Goal: Task Accomplishment & Management: Manage account settings

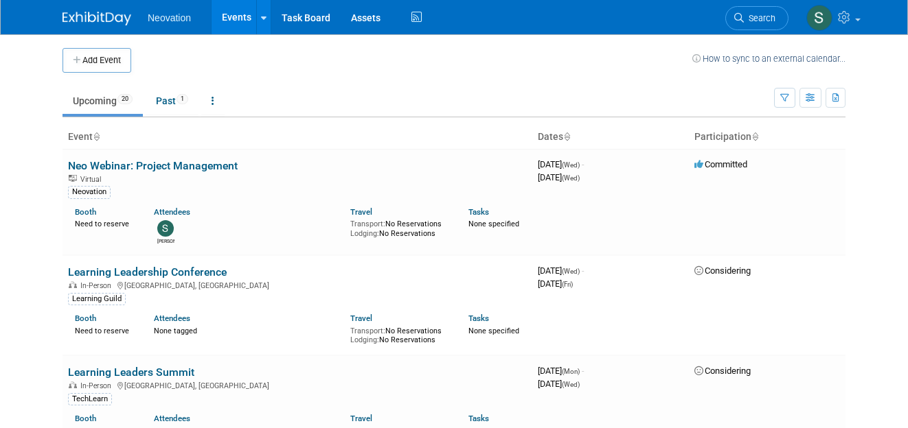
click at [4, 140] on body "Neovation Events Add Event Bulk Upload Events Shareable Event Boards Recently V…" at bounding box center [454, 214] width 908 height 428
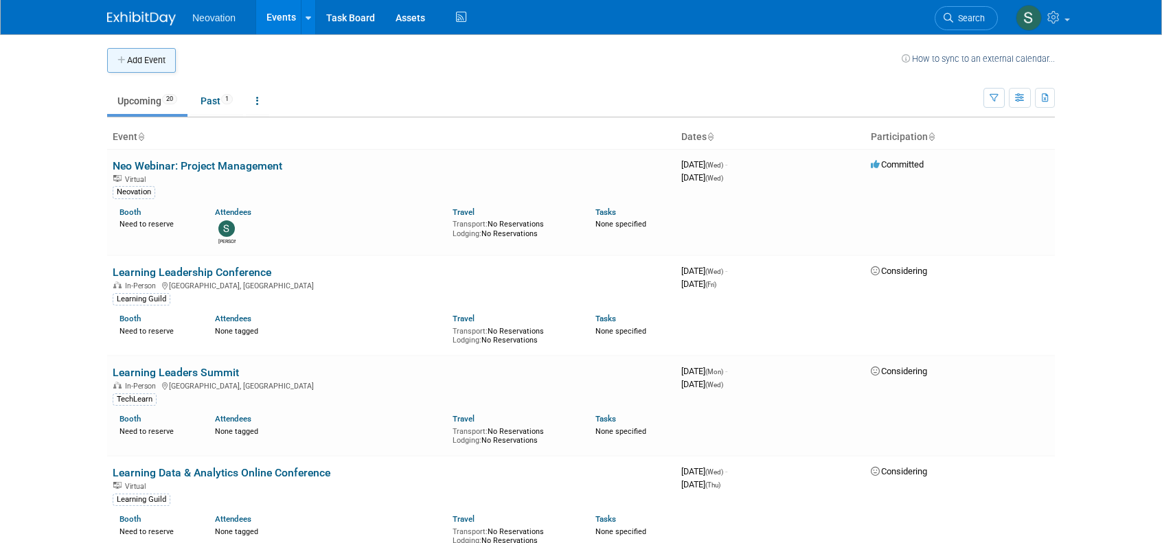
click at [140, 60] on button "Add Event" at bounding box center [141, 60] width 69 height 25
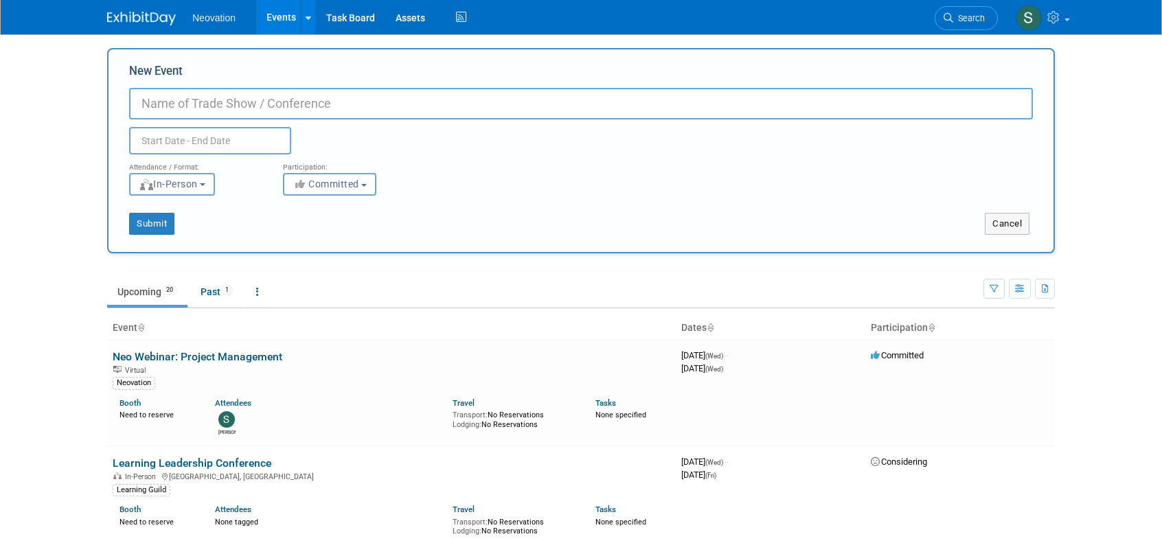
click at [266, 107] on input "New Event" at bounding box center [581, 104] width 904 height 32
type input "HYPER - Beyond AI"
click at [207, 139] on input "text" at bounding box center [210, 140] width 162 height 27
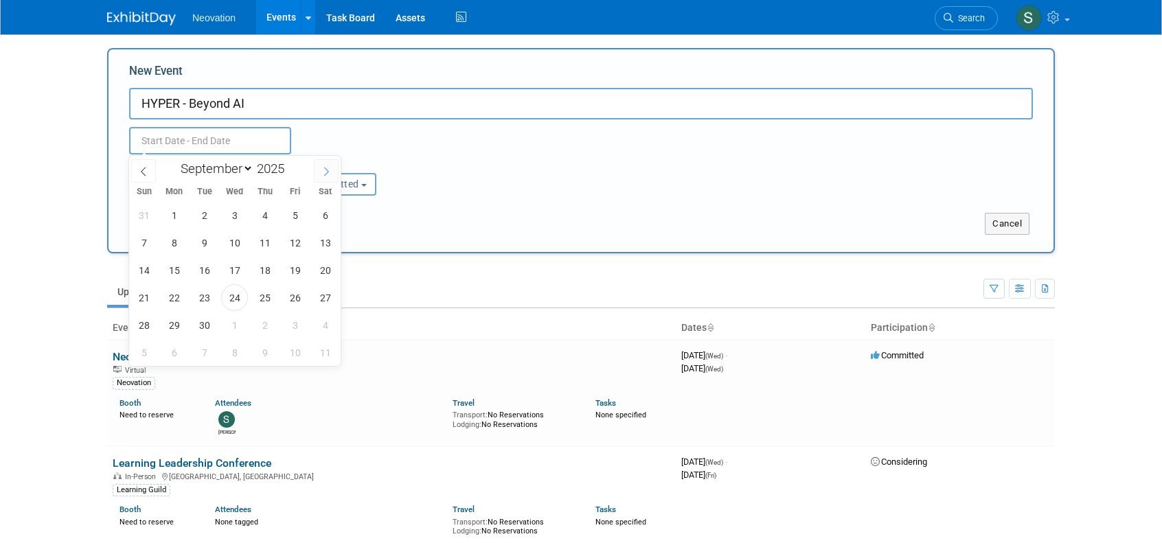
click at [327, 171] on icon at bounding box center [326, 172] width 10 height 10
select select "10"
click at [207, 294] on span "18" at bounding box center [204, 297] width 27 height 27
type input "[DATE] to [DATE]"
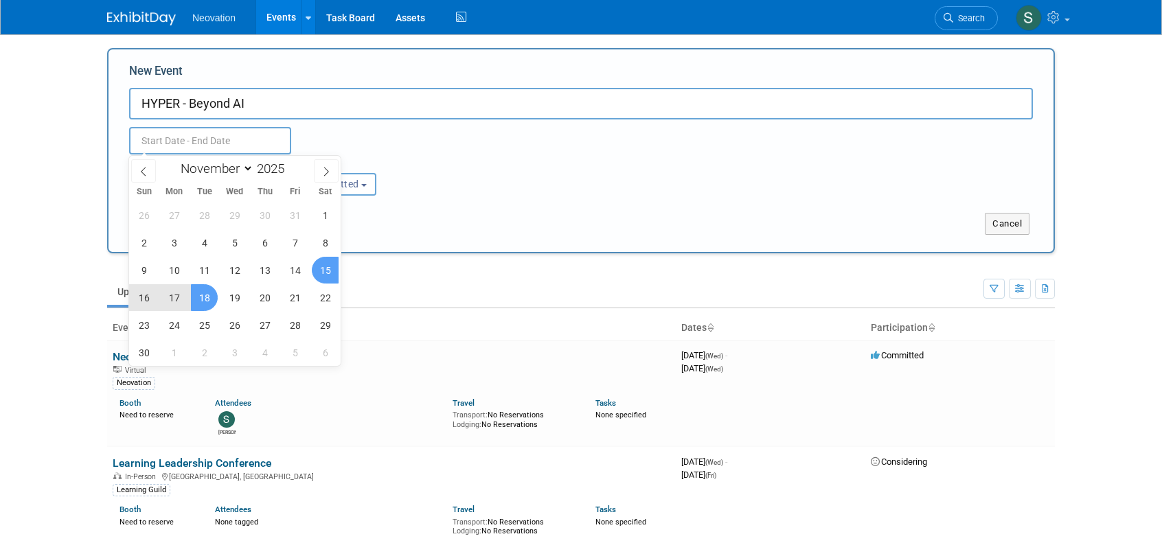
type input "[DATE] to [DATE]"
click at [600, 176] on div "Attendance / Format: <img src="[URL][DOMAIN_NAME]" style="width: 19px; margin-t…" at bounding box center [581, 174] width 924 height 41
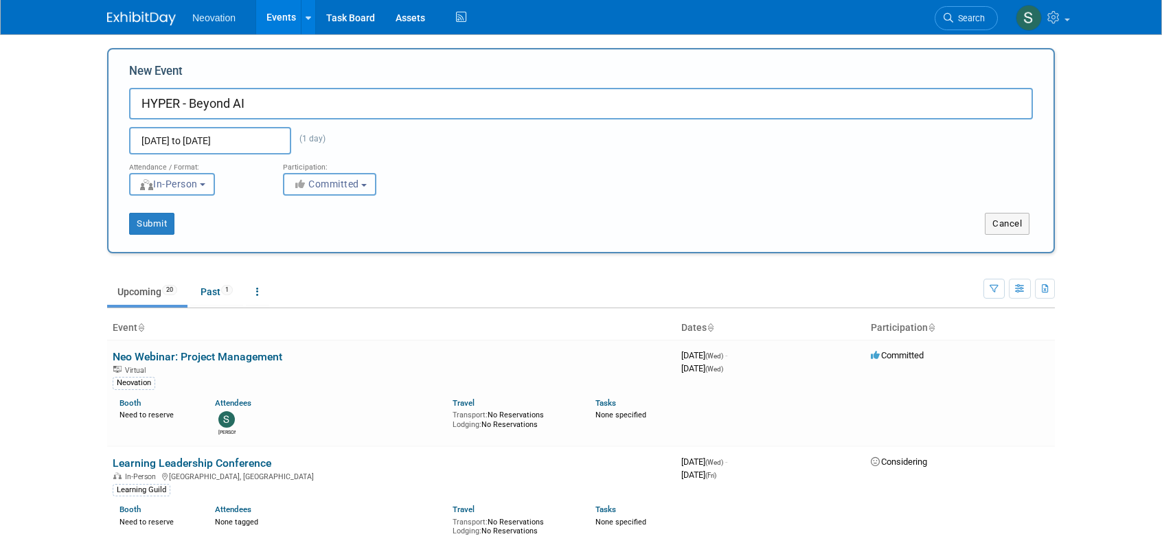
click at [363, 186] on button "Committed" at bounding box center [329, 184] width 93 height 23
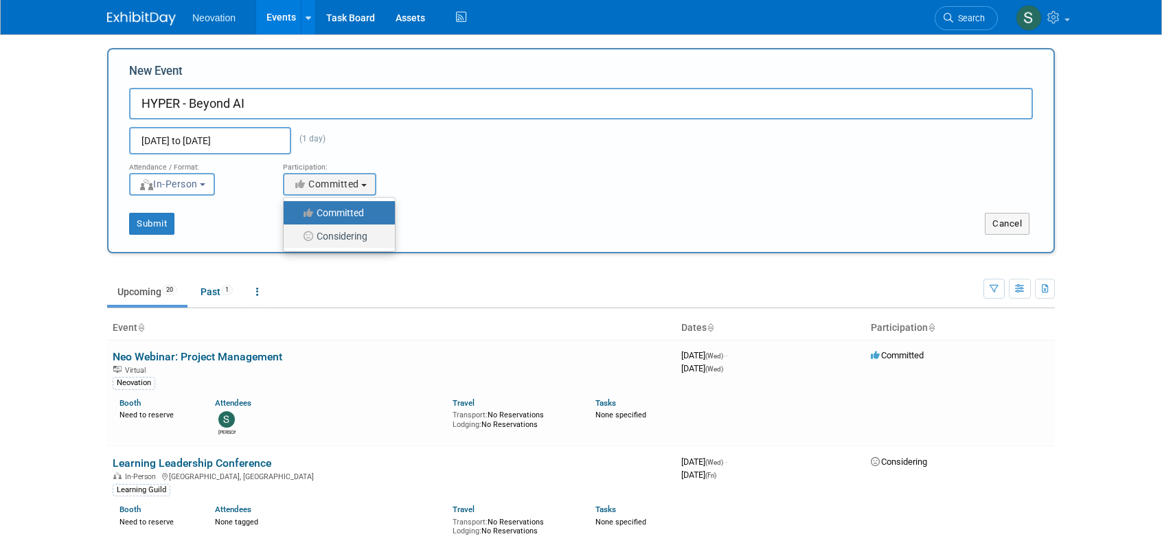
click at [356, 233] on label "Considering" at bounding box center [335, 236] width 91 height 18
click at [296, 233] on input "Considering" at bounding box center [291, 236] width 9 height 9
select select "2"
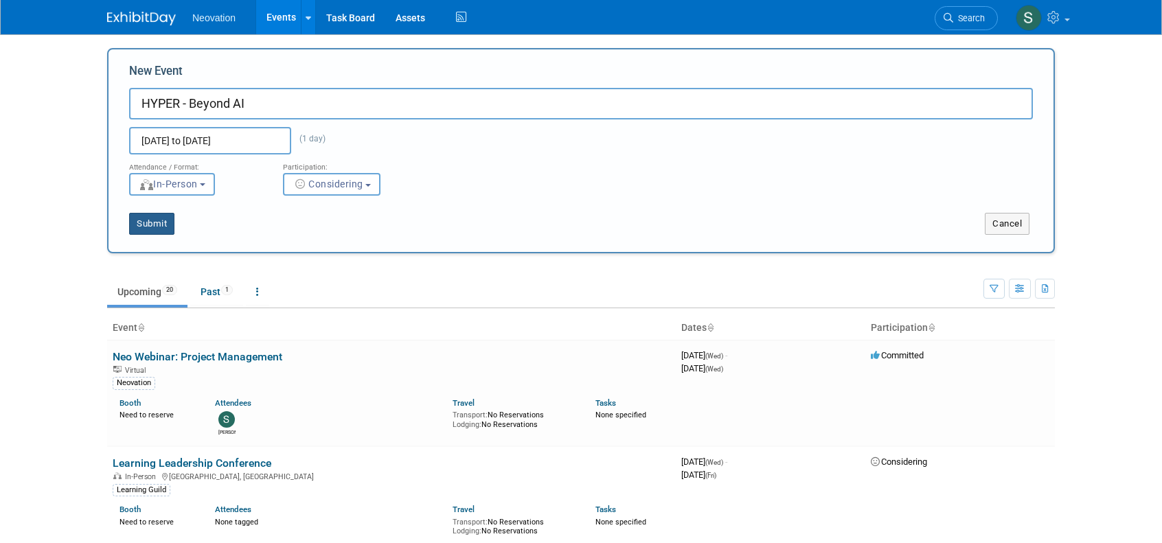
click at [135, 220] on button "Submit" at bounding box center [151, 224] width 45 height 22
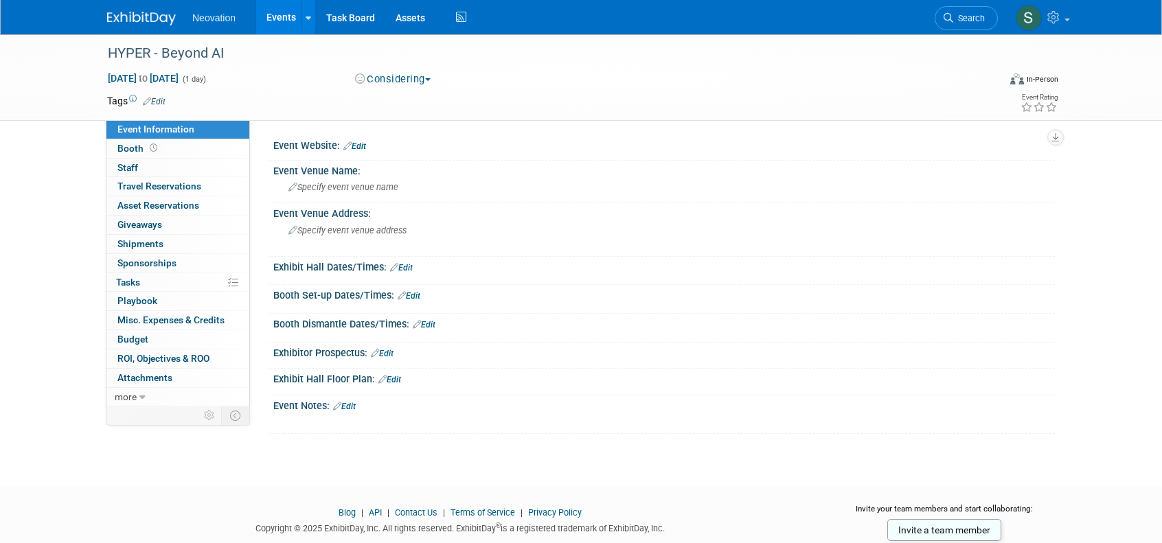
click at [361, 142] on link "Edit" at bounding box center [354, 146] width 23 height 10
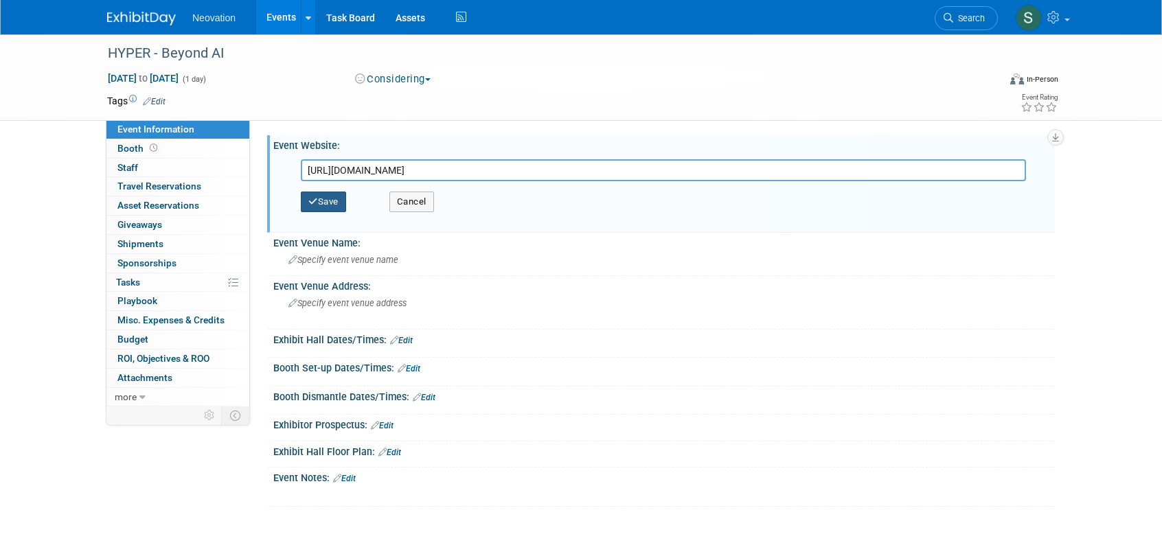
type input "https://3common.com/event/hyper-winnipeg-2025-beyond-ai/68afc056f1be22699c4b777a"
click at [320, 200] on button "Save" at bounding box center [323, 202] width 45 height 21
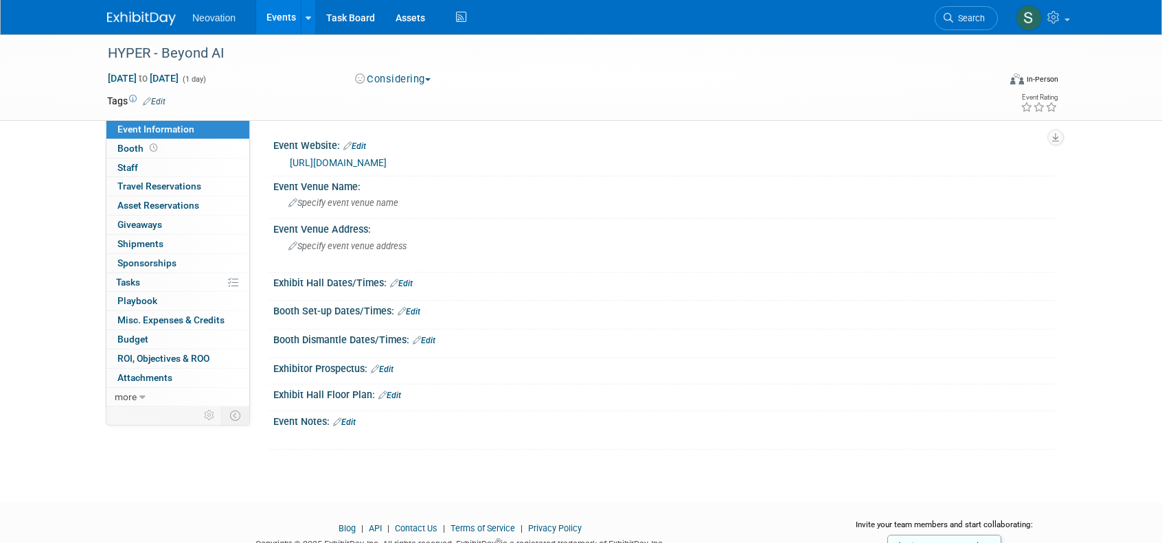
click at [158, 99] on link "Edit" at bounding box center [154, 102] width 23 height 10
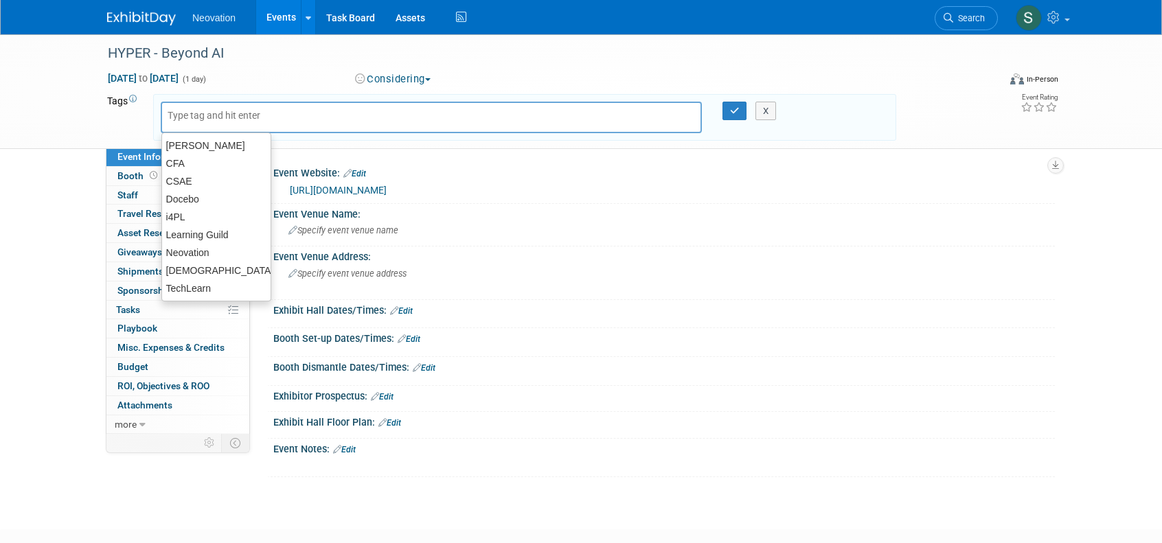
click at [233, 118] on input "text" at bounding box center [223, 115] width 110 height 14
click at [857, 313] on div "Exhibit Hall Dates/Times: Edit" at bounding box center [663, 309] width 781 height 18
